Goal: Download file/media

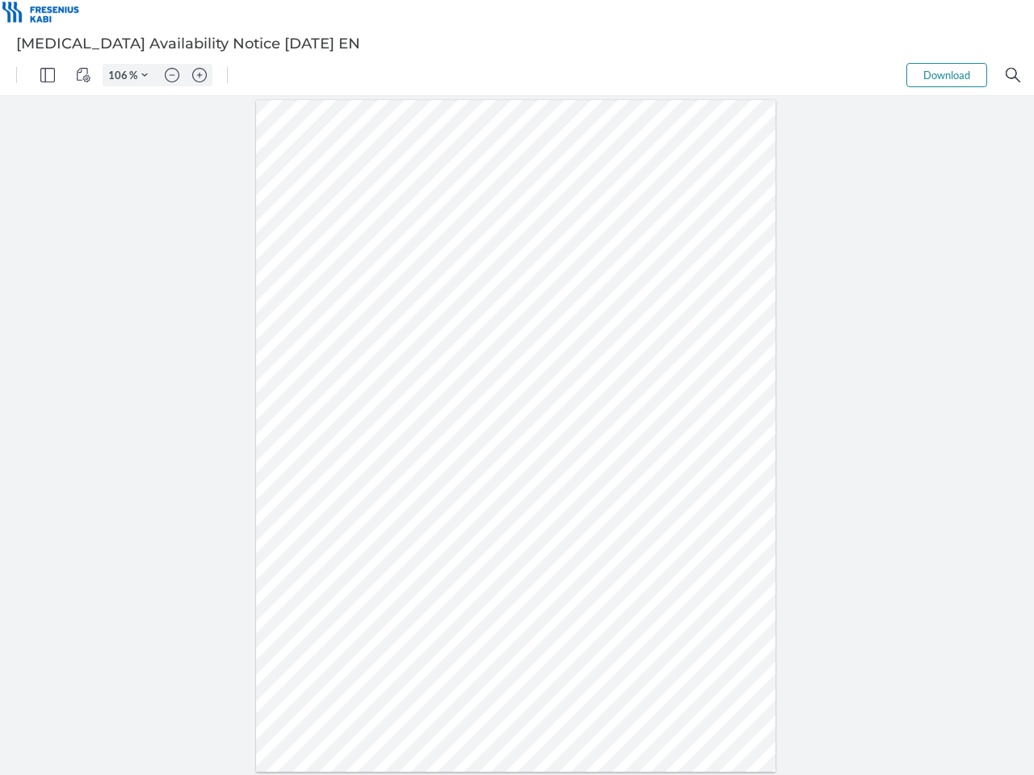
click at [48, 75] on img "Panel" at bounding box center [47, 75] width 15 height 15
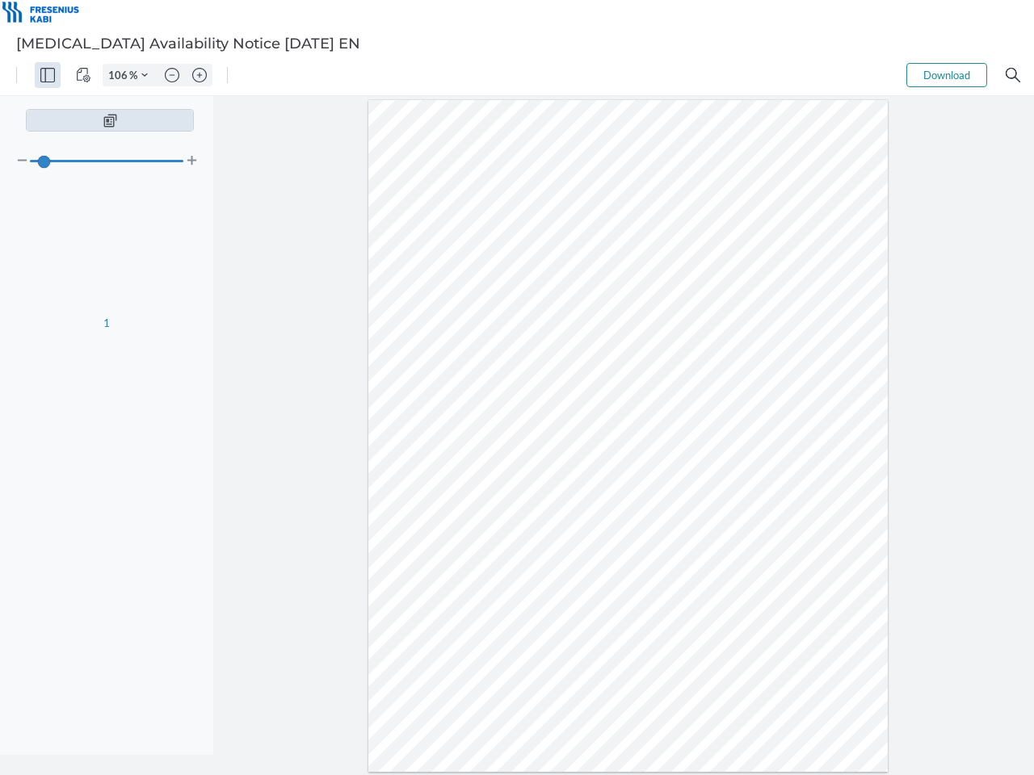
click at [83, 75] on img "View Controls" at bounding box center [83, 75] width 15 height 15
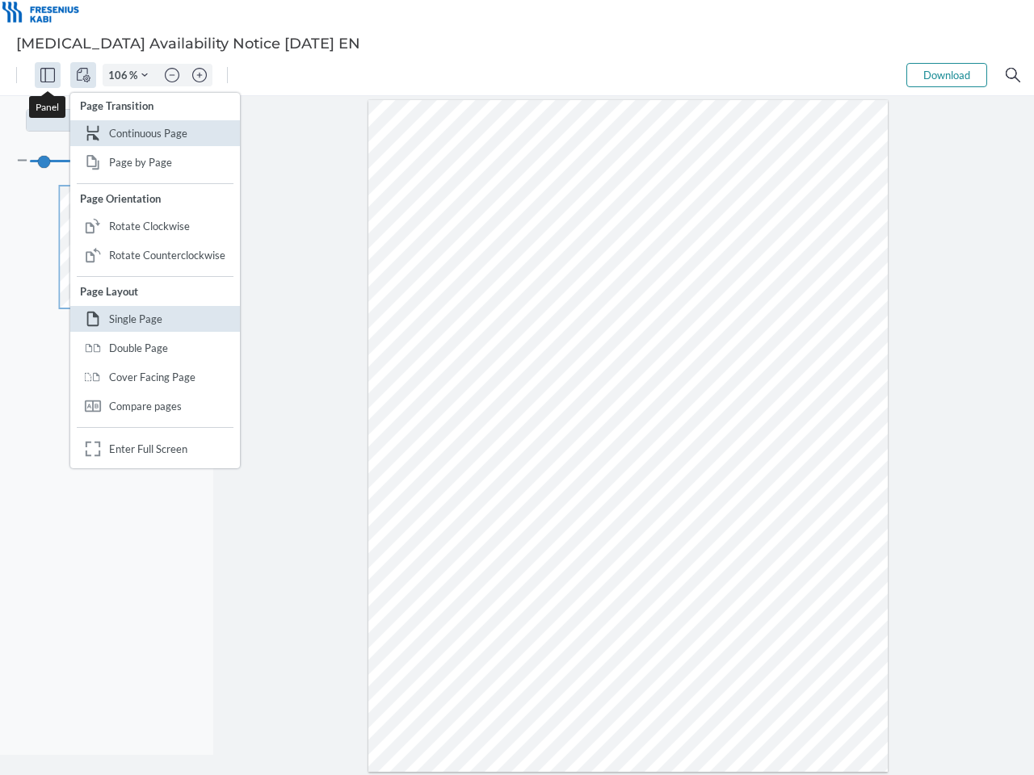
click at [120, 75] on input "106" at bounding box center [116, 75] width 26 height 15
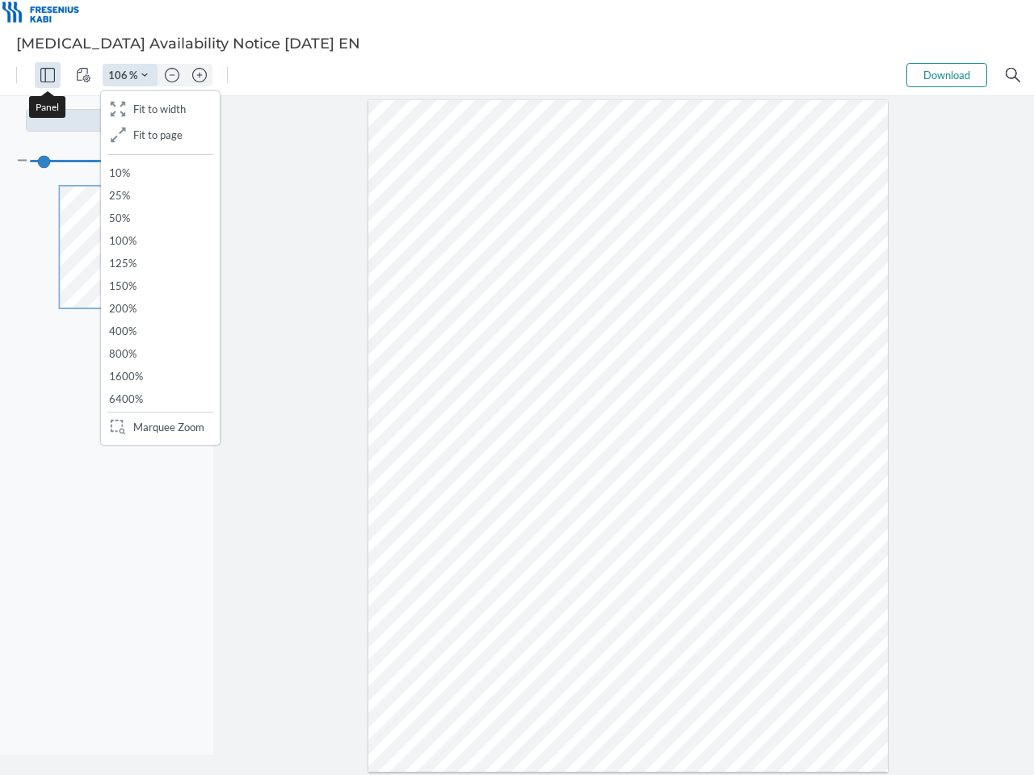
click at [145, 75] on img "Zoom Controls" at bounding box center [144, 75] width 6 height 6
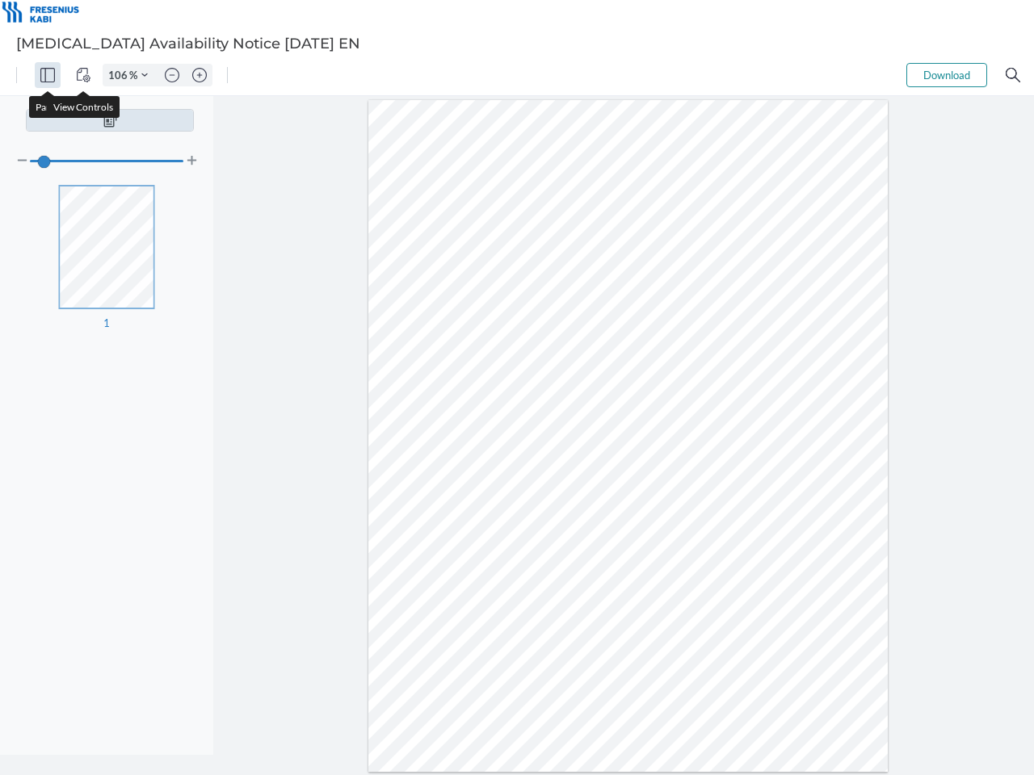
click at [172, 75] on img "Zoom out" at bounding box center [172, 75] width 15 height 15
click at [199, 75] on img "Zoom in" at bounding box center [199, 75] width 15 height 15
type input "106"
click at [946, 75] on button "Download" at bounding box center [946, 75] width 81 height 24
click at [1013, 75] on img "Search" at bounding box center [1012, 75] width 15 height 15
